Goal: Task Accomplishment & Management: Manage account settings

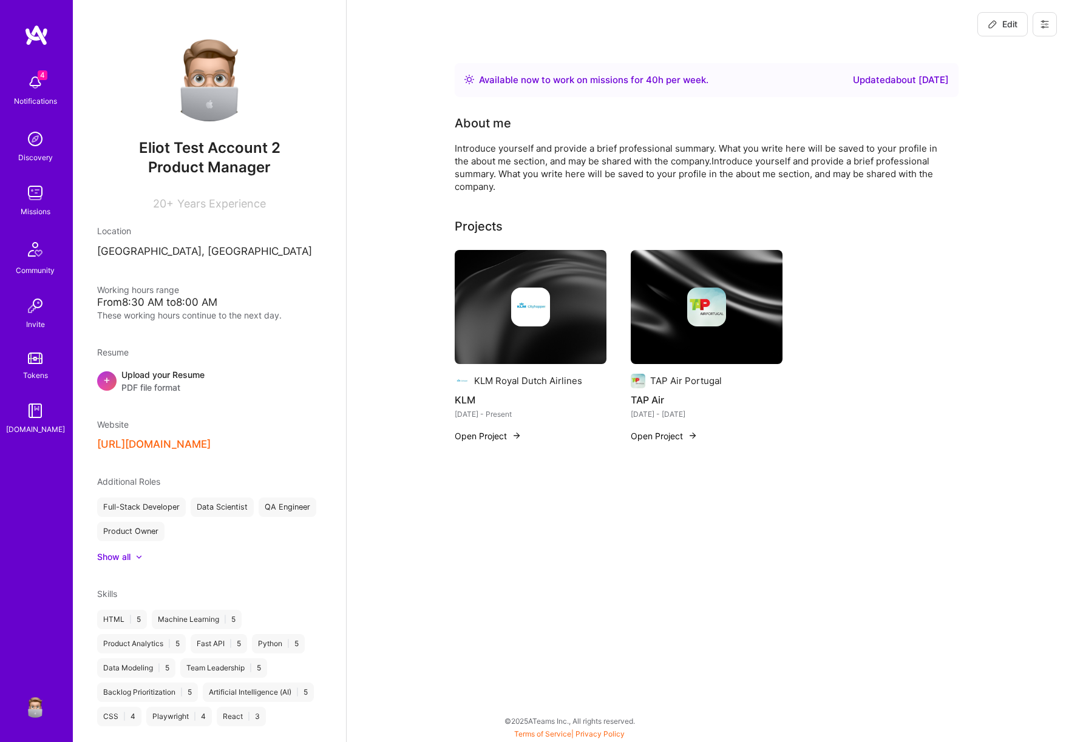
click at [1046, 19] on button at bounding box center [1044, 24] width 24 height 24
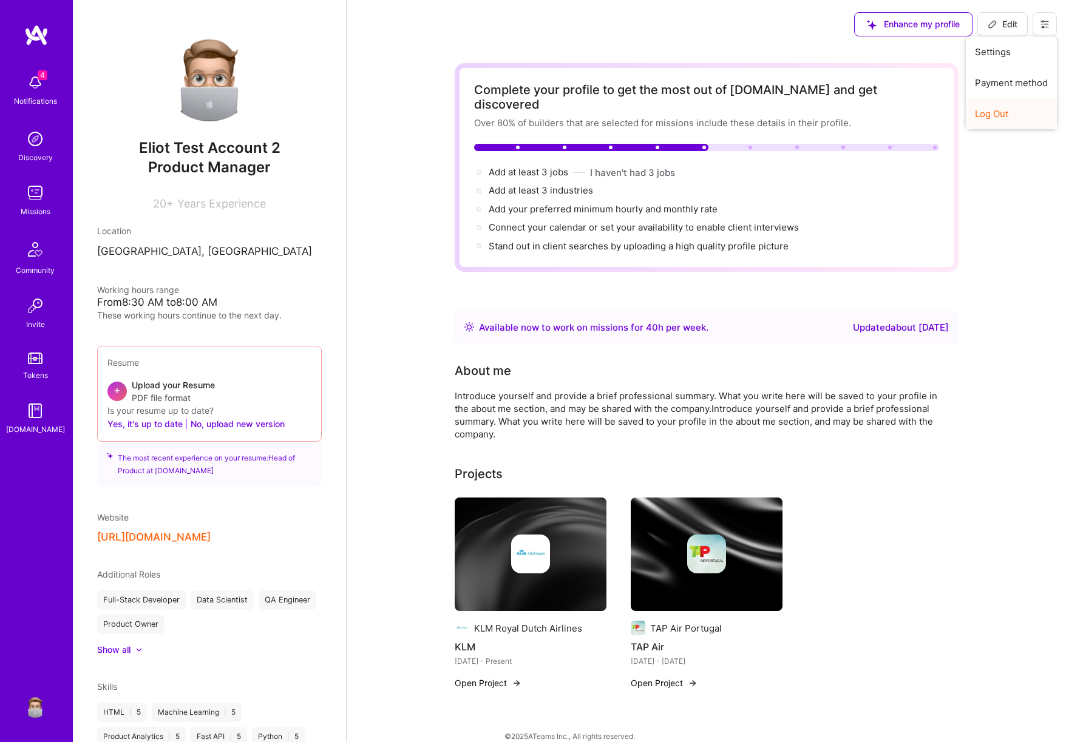
click at [978, 119] on button "Log Out" at bounding box center [1011, 113] width 91 height 31
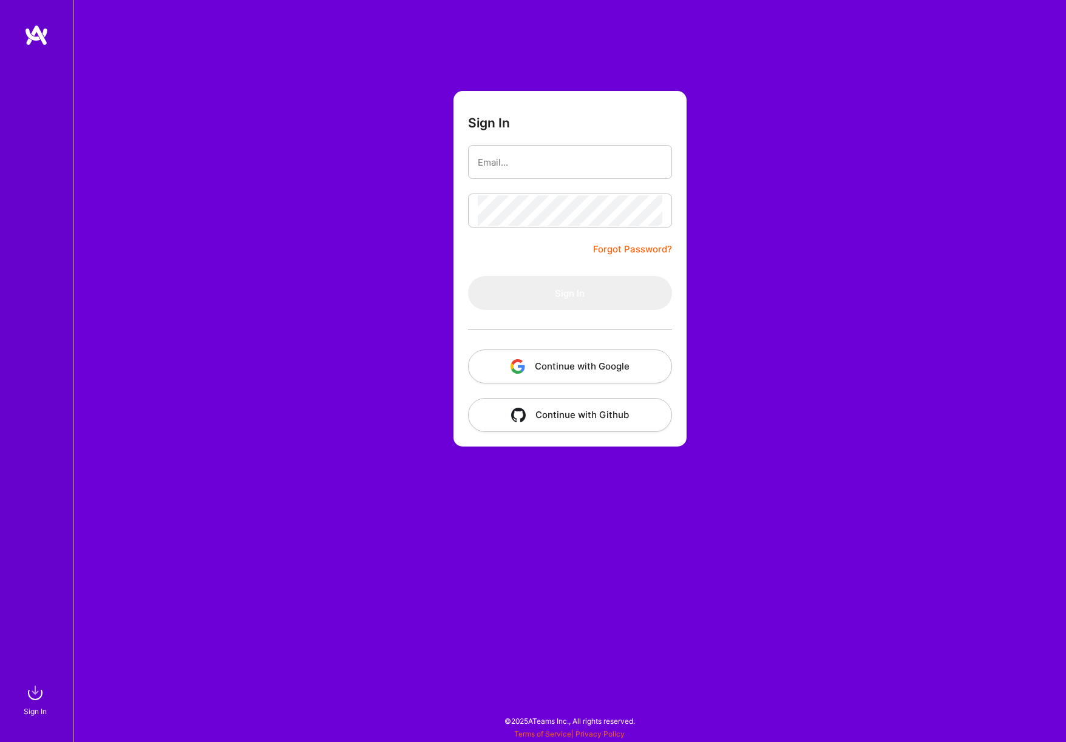
click at [604, 362] on button "Continue with Google" at bounding box center [570, 367] width 204 height 34
